Goal: Task Accomplishment & Management: Manage account settings

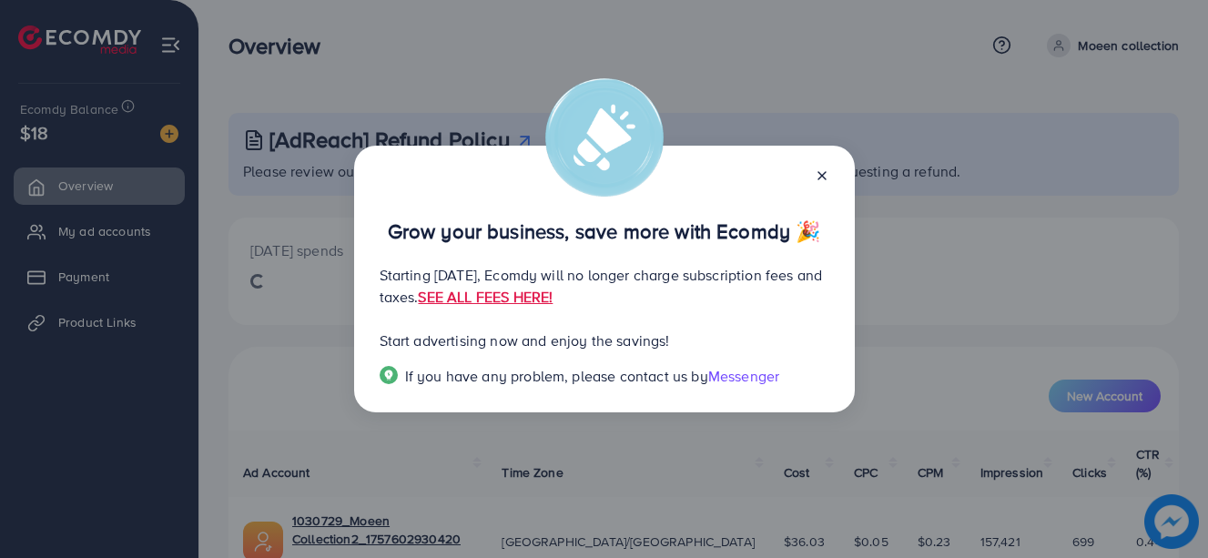
click at [827, 168] on icon at bounding box center [822, 175] width 15 height 15
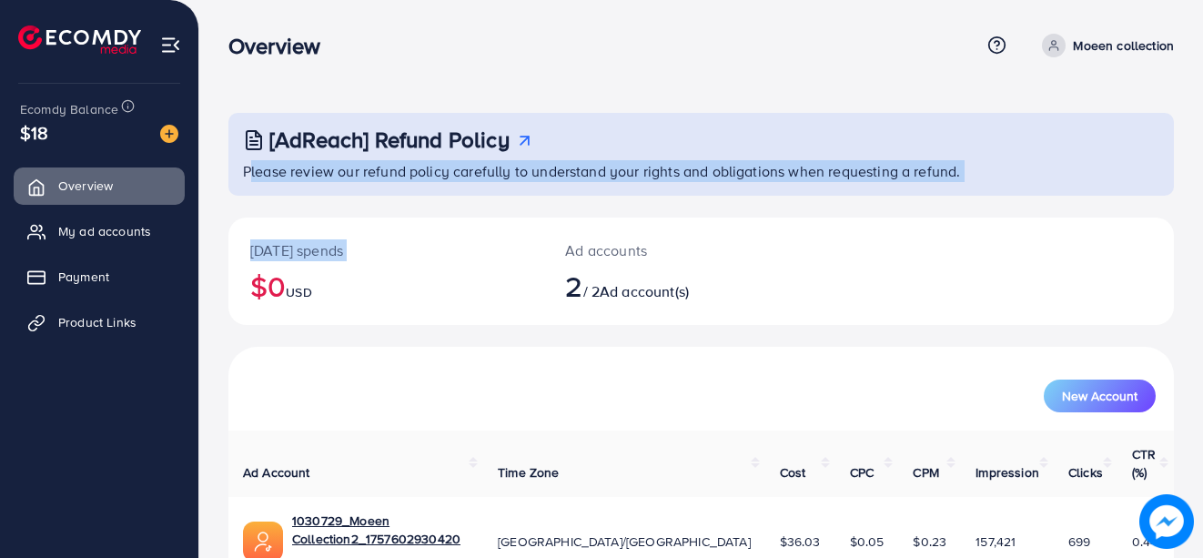
drag, startPoint x: 1162, startPoint y: 124, endPoint x: 211, endPoint y: 328, distance: 972.8
click at [211, 328] on div "[AdReach] Refund Policy Please review our refund policy carefully to understand…" at bounding box center [701, 377] width 1004 height 754
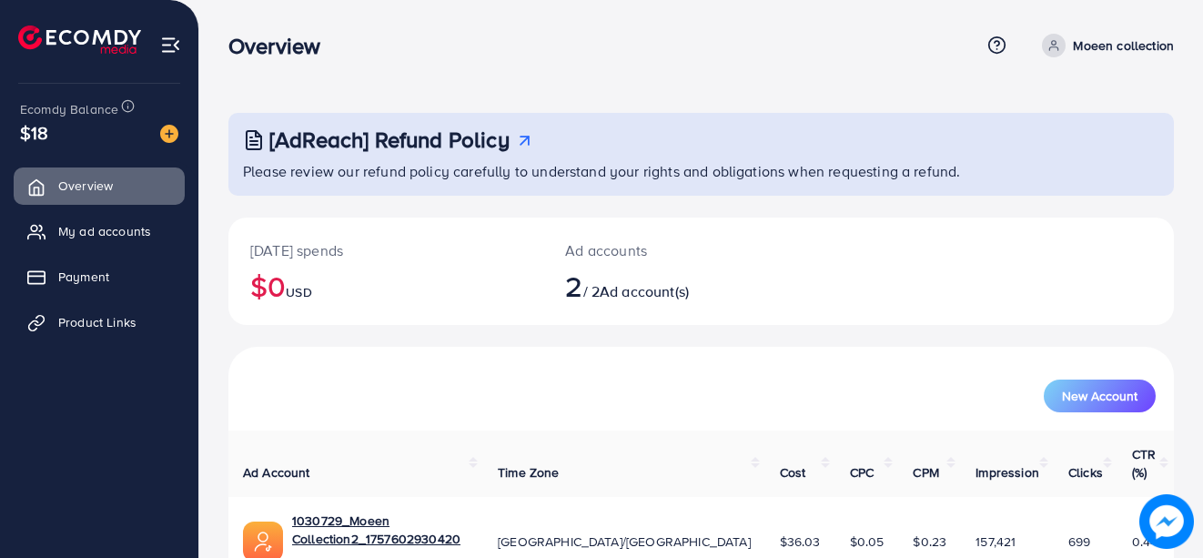
click at [135, 377] on ul "Overview My ad accounts Payment Product Links" at bounding box center [99, 312] width 198 height 304
drag, startPoint x: 1162, startPoint y: 218, endPoint x: 956, endPoint y: 272, distance: 213.5
click at [956, 272] on div "[DATE] spends $0 USD Ad accounts 2 / 2 Ad account(s)" at bounding box center [701, 271] width 946 height 107
click at [131, 228] on span "My ad accounts" at bounding box center [109, 231] width 93 height 18
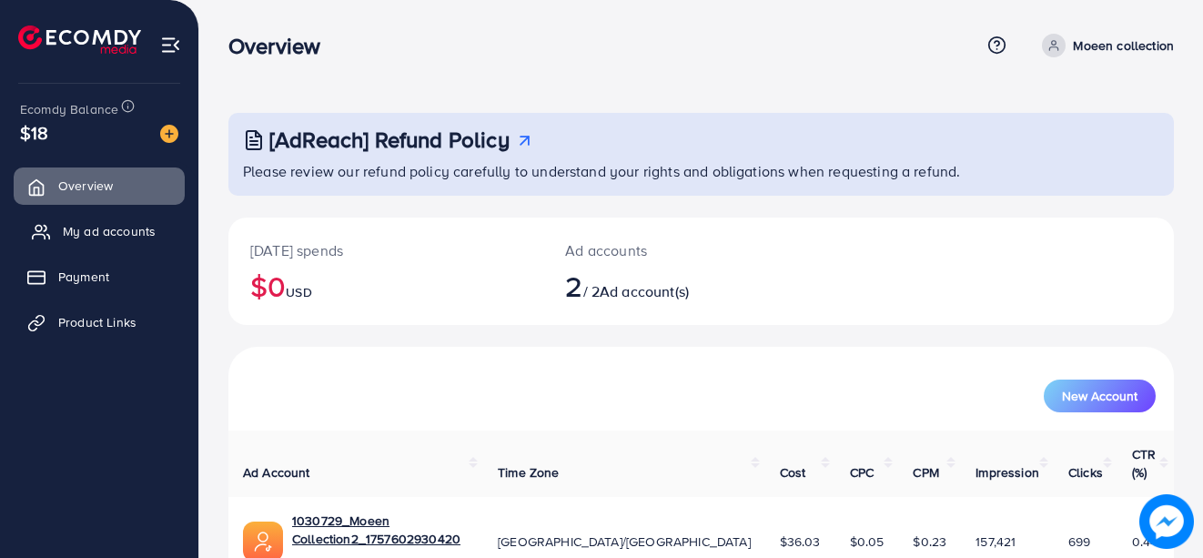
click at [131, 228] on span "My ad accounts" at bounding box center [109, 231] width 93 height 18
